Goal: Navigation & Orientation: Find specific page/section

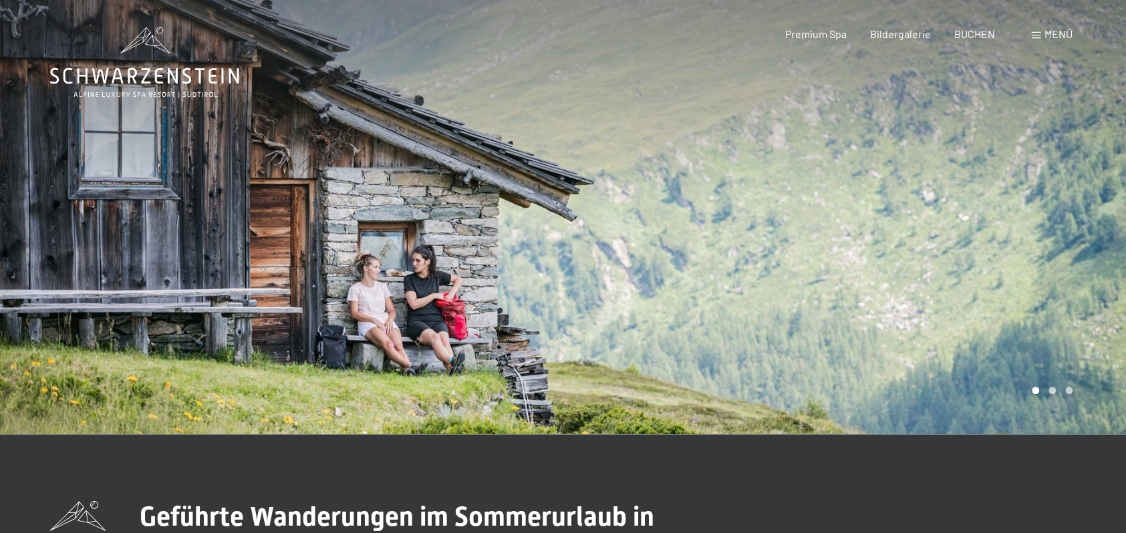
click at [1086, 371] on div at bounding box center [844, 217] width 563 height 434
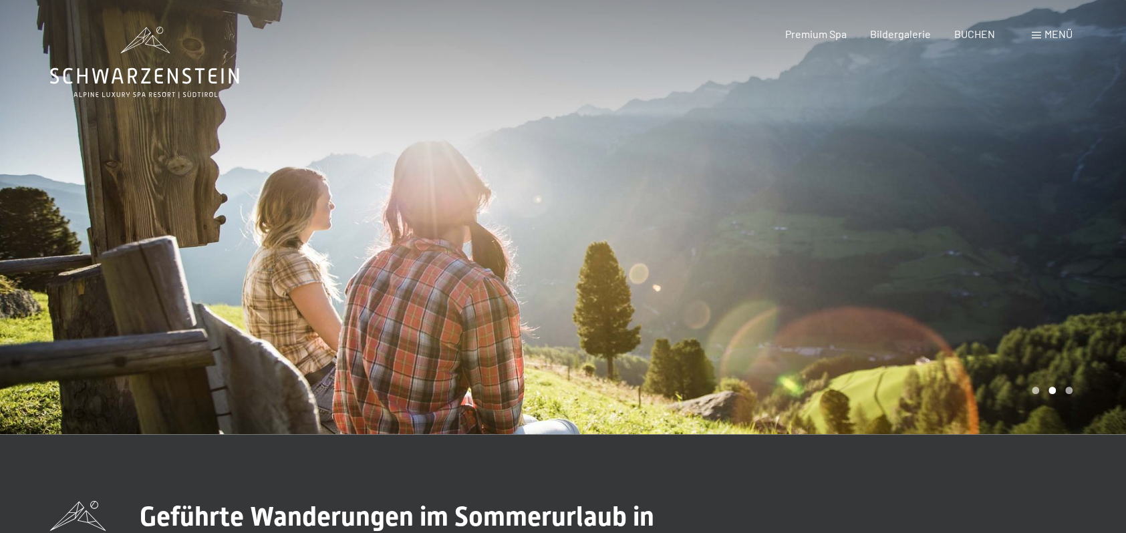
click at [1065, 389] on div "Carousel Page 3" at bounding box center [1068, 390] width 7 height 7
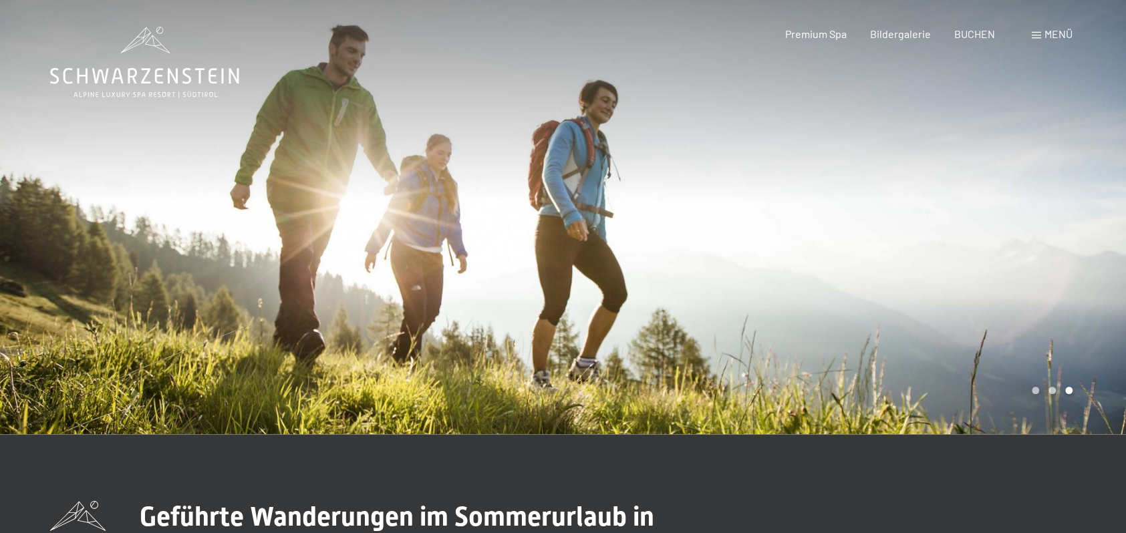
click at [1066, 389] on div "Carousel Page 3 (Current Slide)" at bounding box center [1068, 390] width 7 height 7
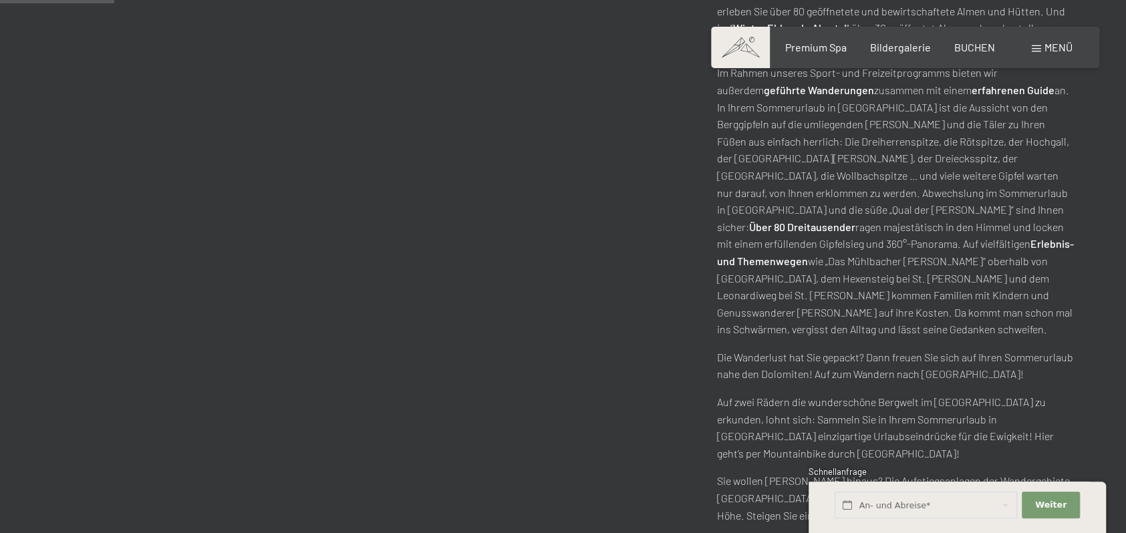
scroll to position [601, 0]
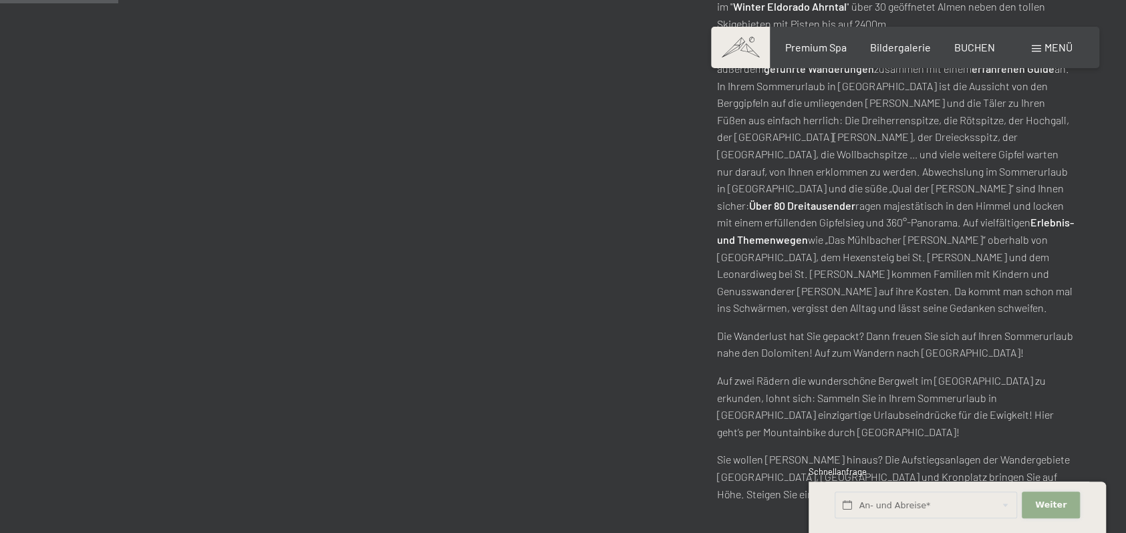
click at [1045, 498] on button "Weiter Adressfelder ausblenden" at bounding box center [1050, 505] width 57 height 27
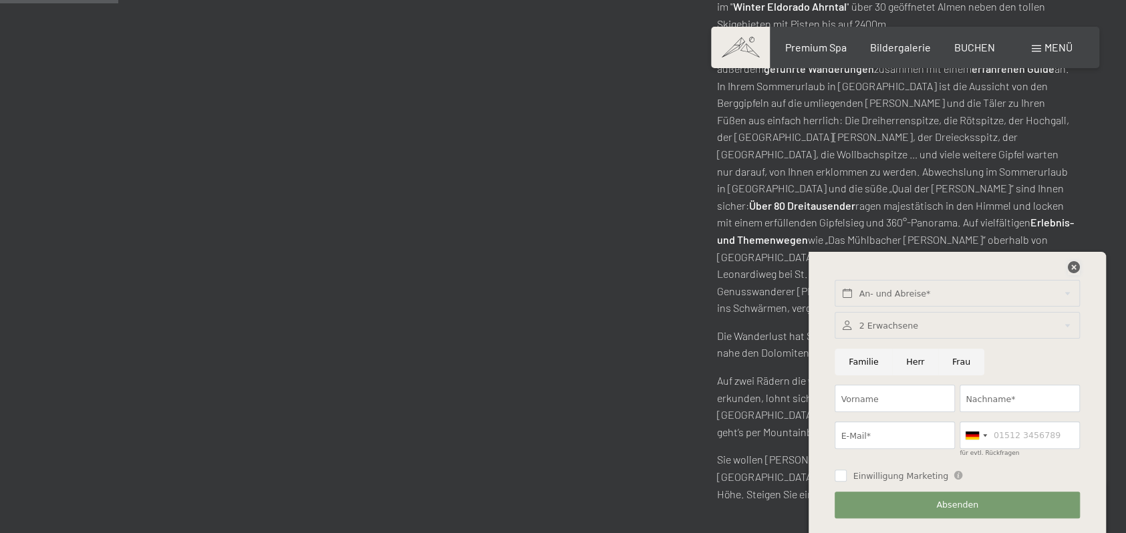
click at [1070, 263] on icon at bounding box center [1074, 267] width 12 height 12
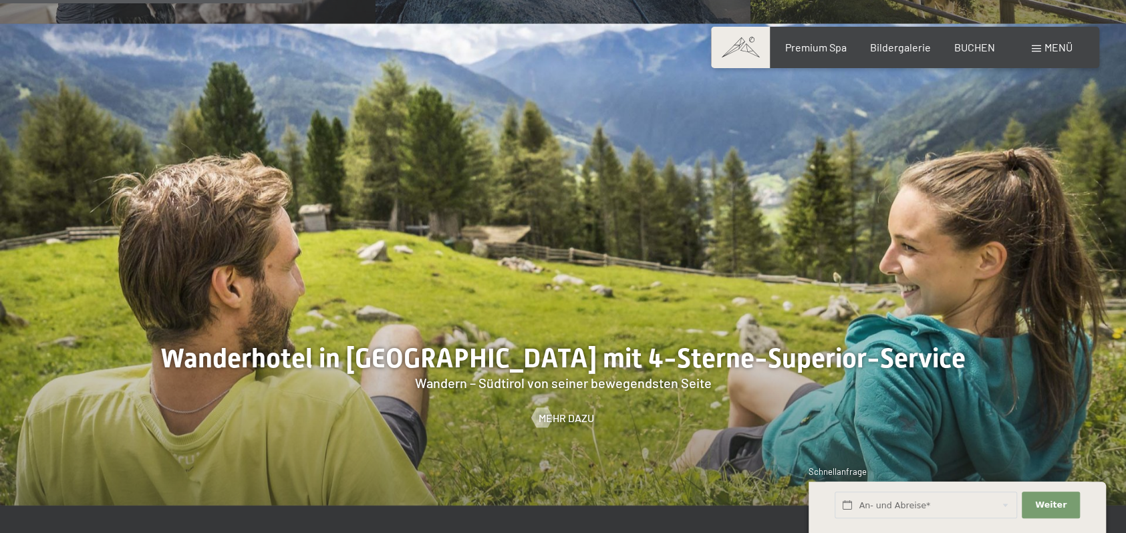
scroll to position [1537, 0]
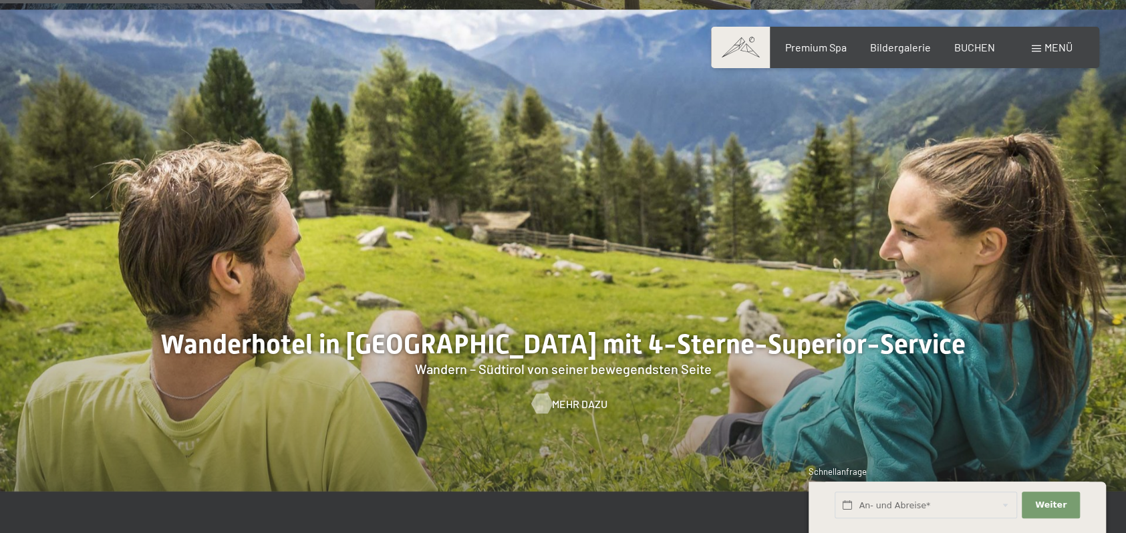
click at [571, 344] on div at bounding box center [563, 250] width 1126 height 482
click at [573, 396] on span "Mehr dazu" at bounding box center [579, 403] width 55 height 15
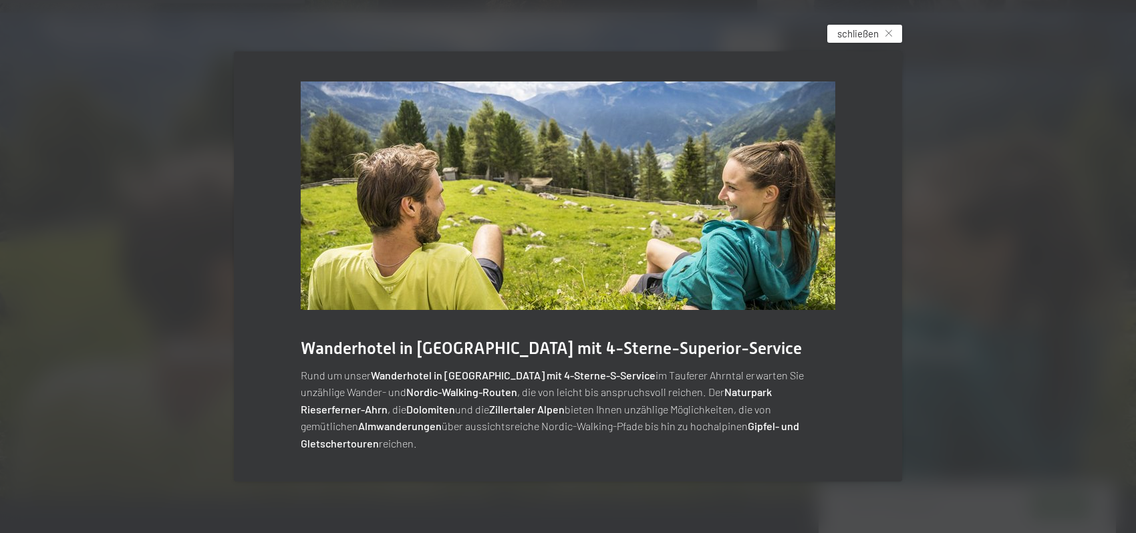
click at [871, 41] on span "schließen" at bounding box center [857, 34] width 41 height 14
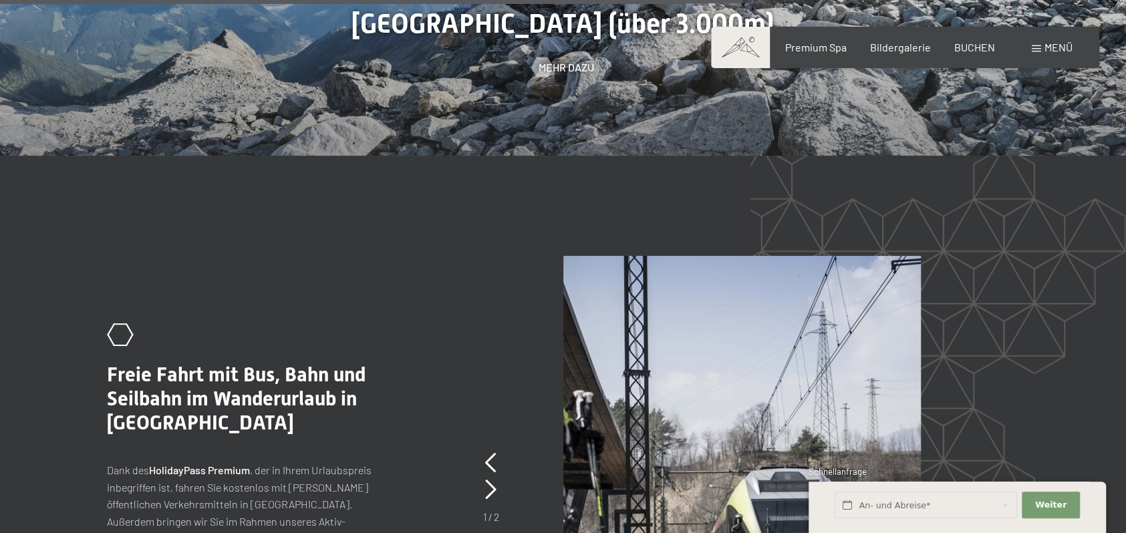
scroll to position [3608, 0]
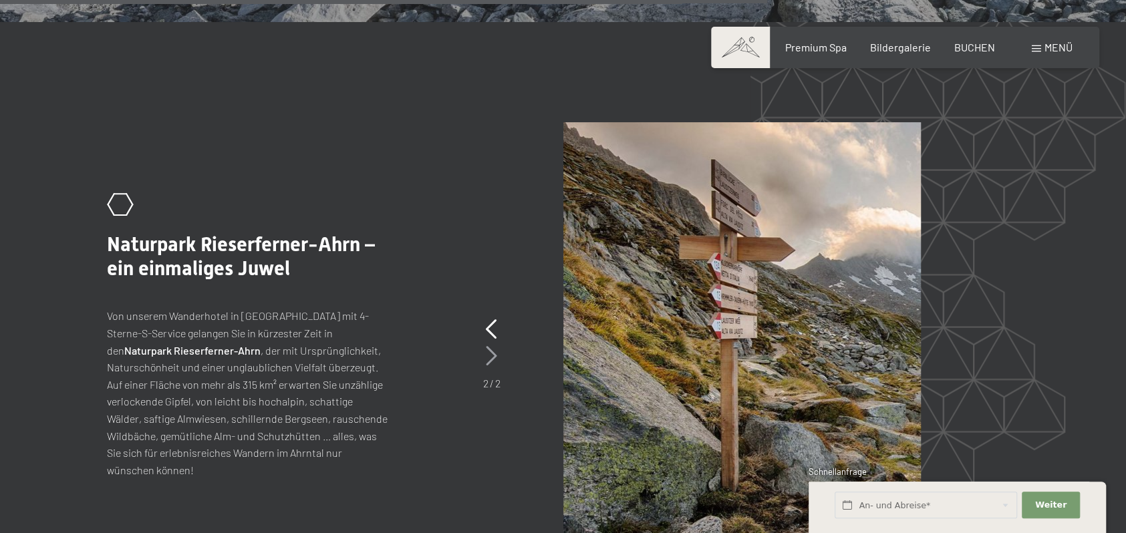
click at [490, 346] on icon at bounding box center [491, 356] width 11 height 20
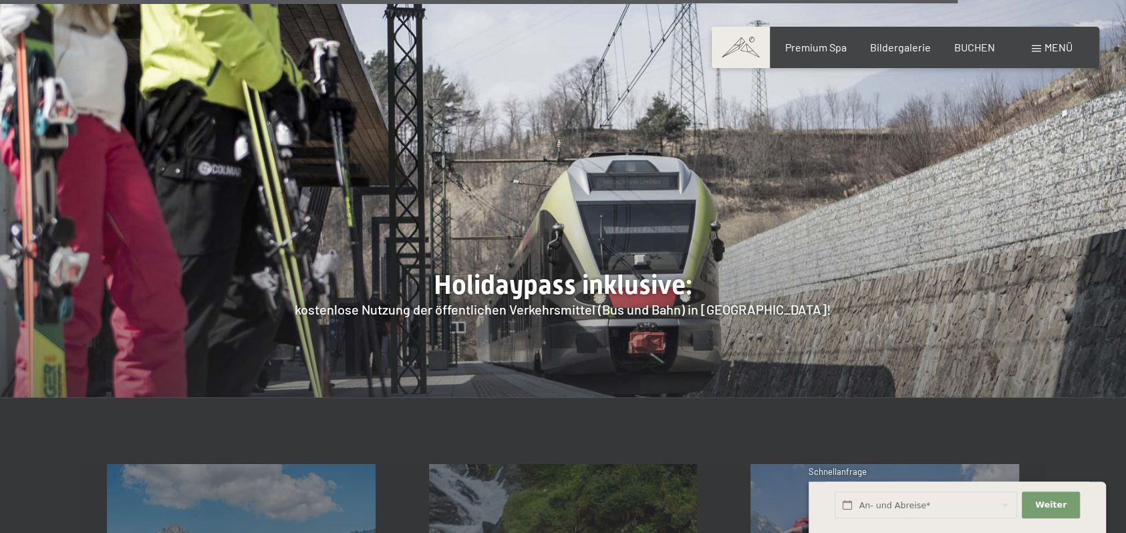
scroll to position [4543, 0]
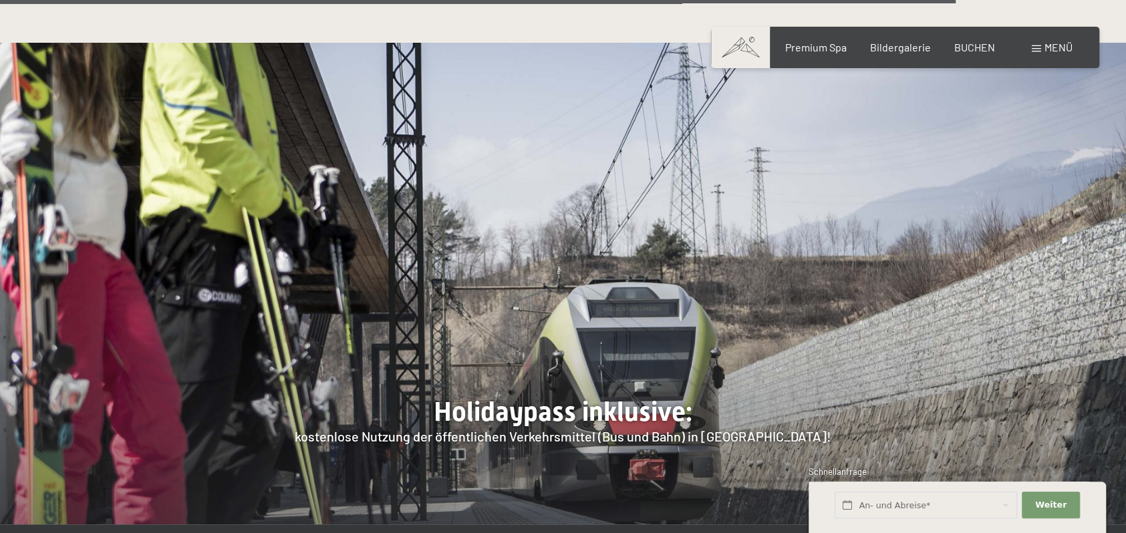
click at [615, 260] on div at bounding box center [563, 284] width 1126 height 482
click at [1053, 506] on span "Weiter" at bounding box center [1050, 505] width 31 height 12
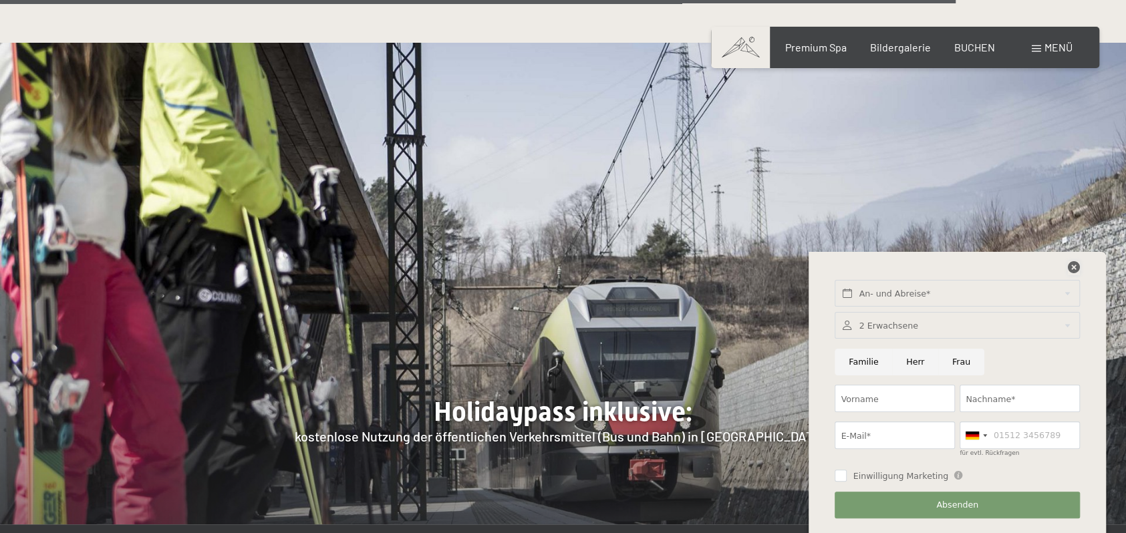
click at [1071, 264] on icon at bounding box center [1074, 267] width 12 height 12
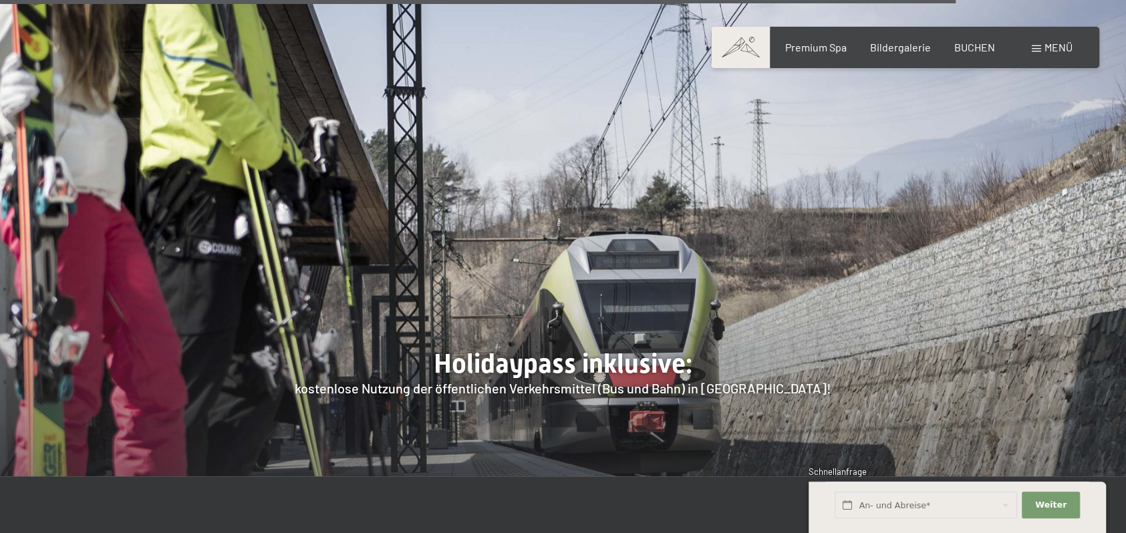
scroll to position [4610, 0]
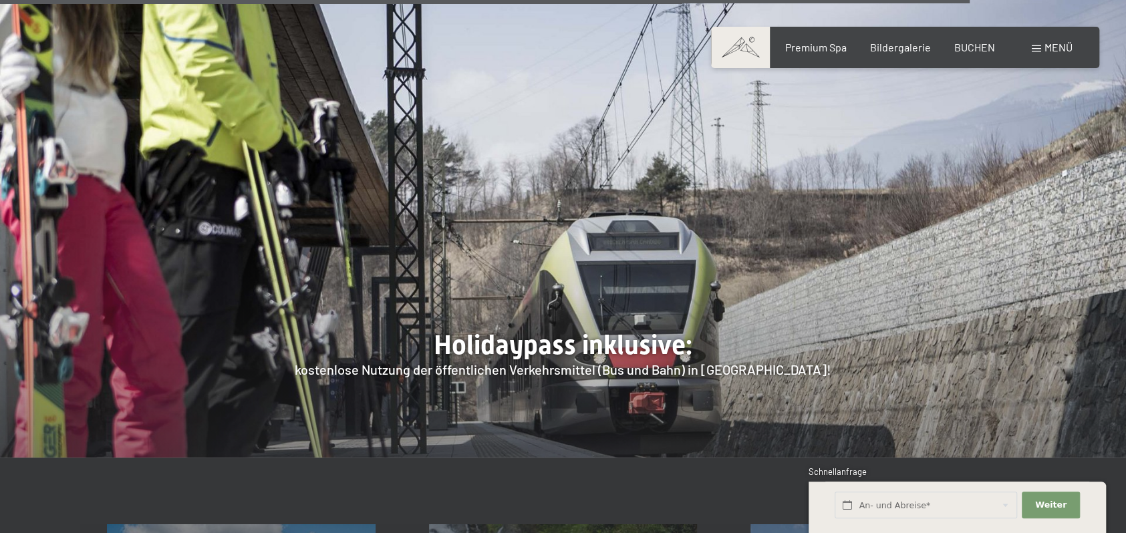
click at [659, 221] on div at bounding box center [563, 217] width 1126 height 482
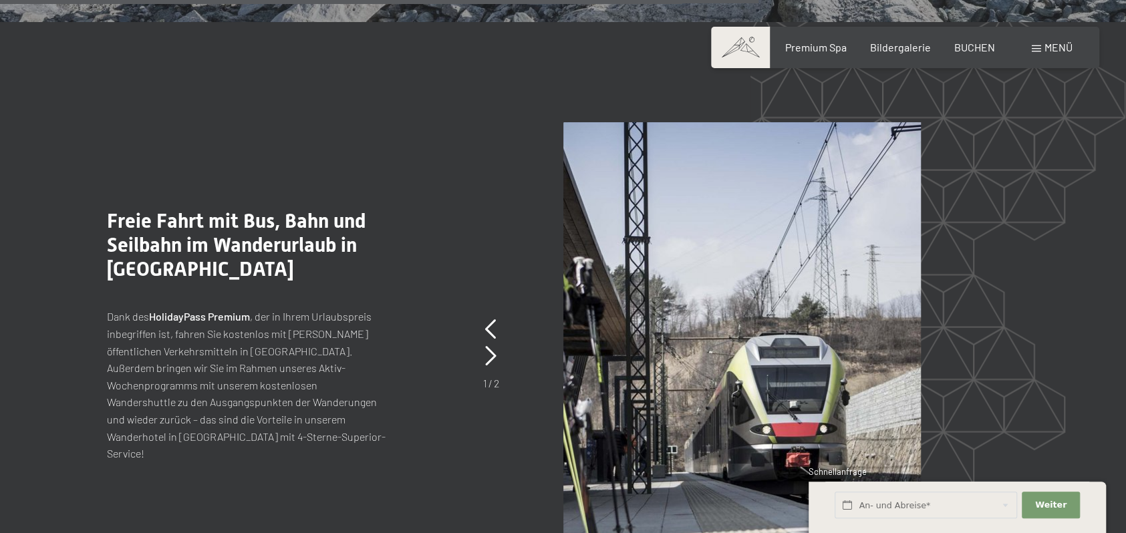
scroll to position [3608, 0]
click at [500, 263] on div ".st0{fill:none;stroke:#FFFFFF;stroke-width:2;stroke-linecap:round;stroke-miterl…" at bounding box center [563, 336] width 912 height 428
click at [486, 346] on icon at bounding box center [490, 356] width 11 height 20
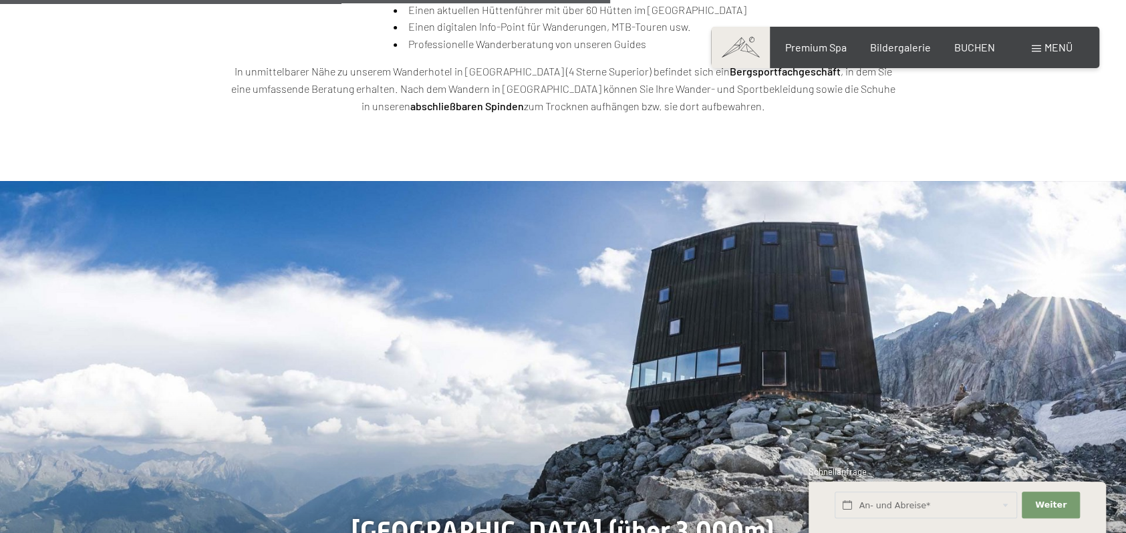
scroll to position [2873, 0]
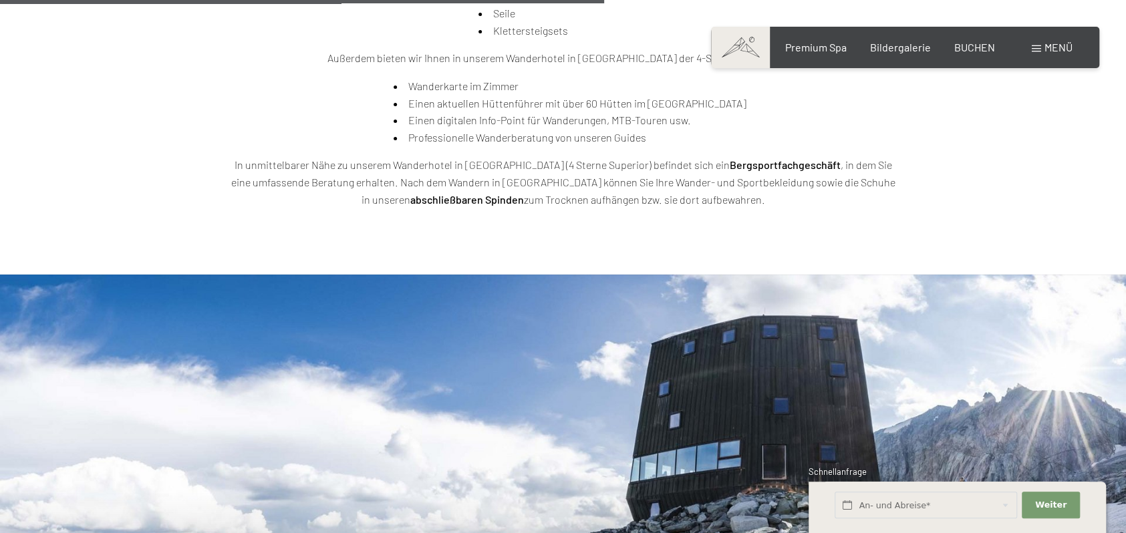
click at [1048, 44] on span "Menü" at bounding box center [1058, 47] width 28 height 13
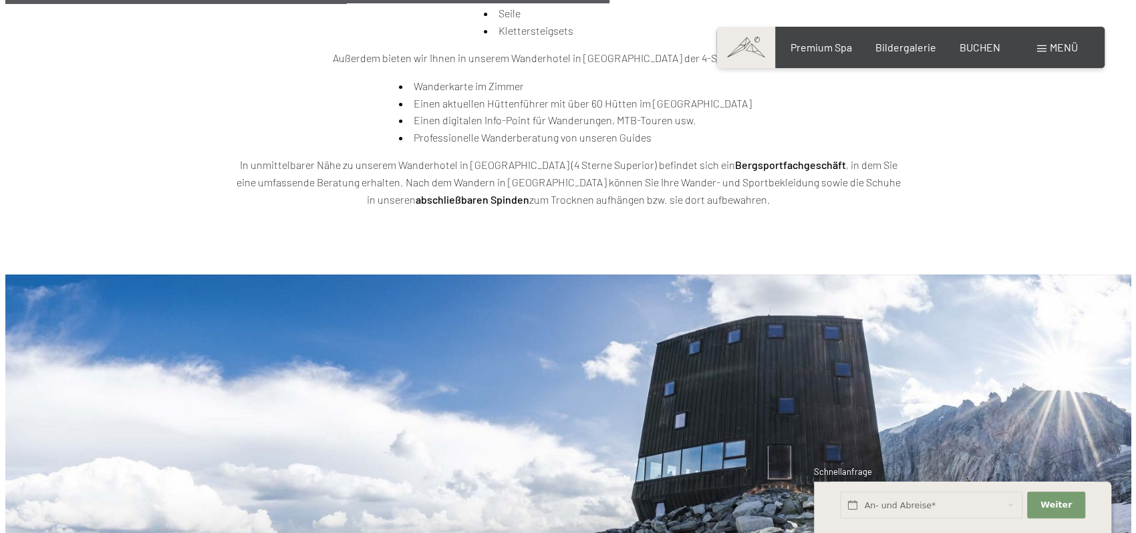
scroll to position [2881, 0]
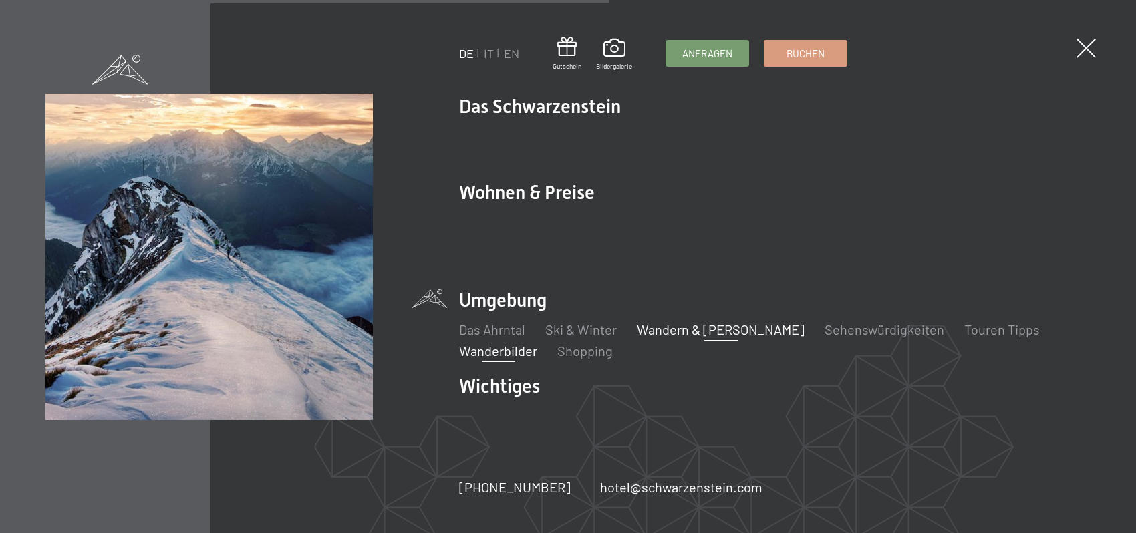
click at [512, 343] on link "Wanderbilder" at bounding box center [498, 351] width 78 height 16
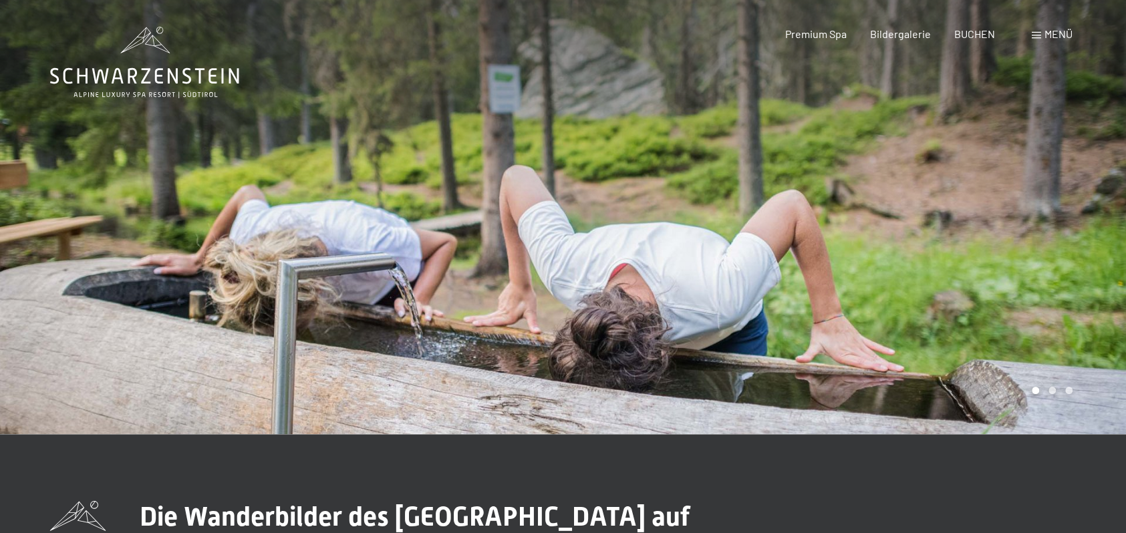
click at [1062, 373] on div at bounding box center [844, 217] width 563 height 434
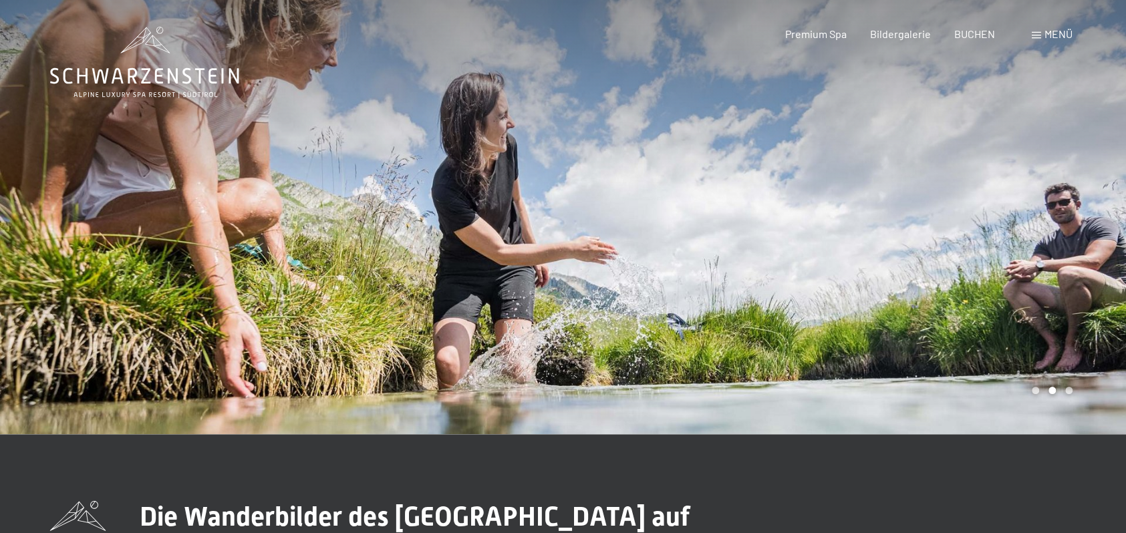
click at [1061, 369] on div at bounding box center [844, 217] width 563 height 434
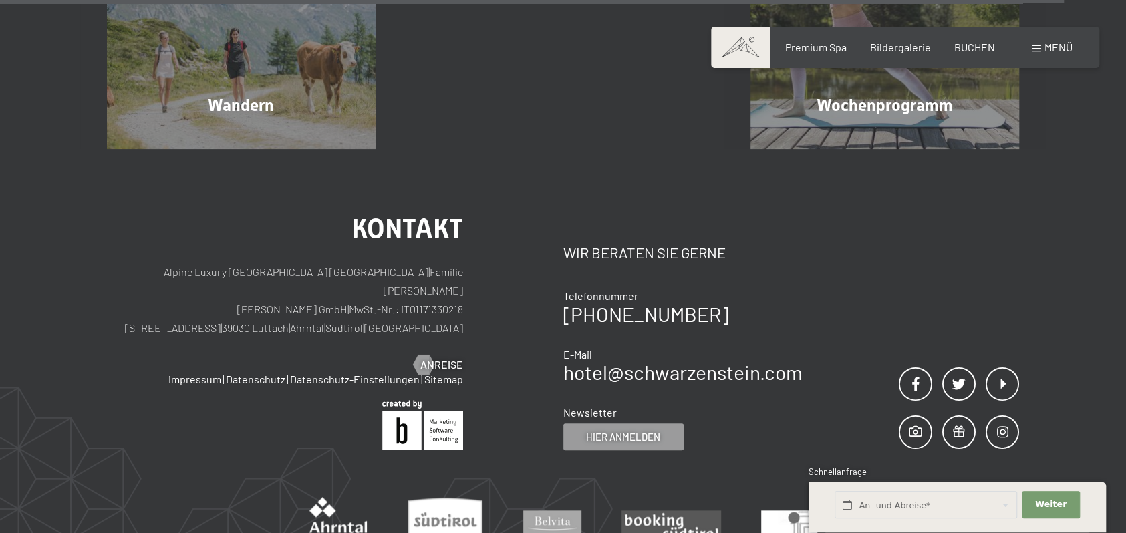
scroll to position [4075, 0]
